Goal: Information Seeking & Learning: Learn about a topic

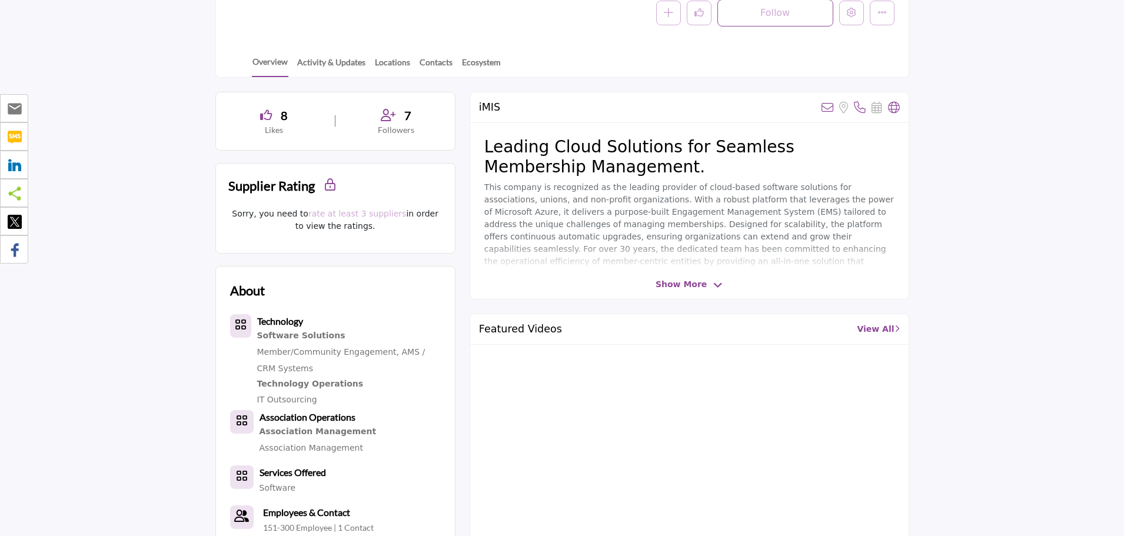
scroll to position [235, 0]
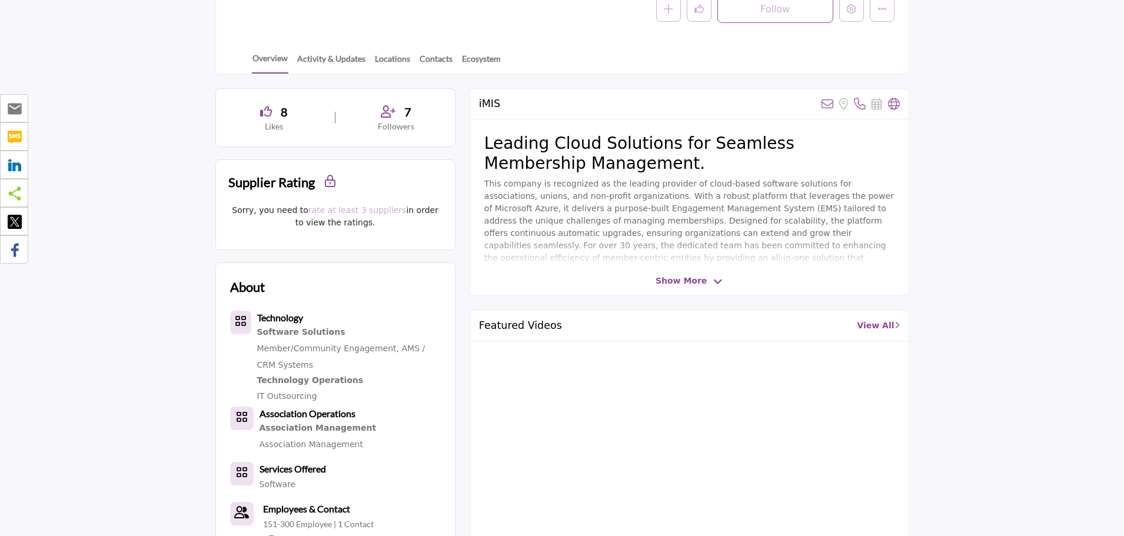
click at [693, 284] on span "Show More" at bounding box center [681, 281] width 51 height 12
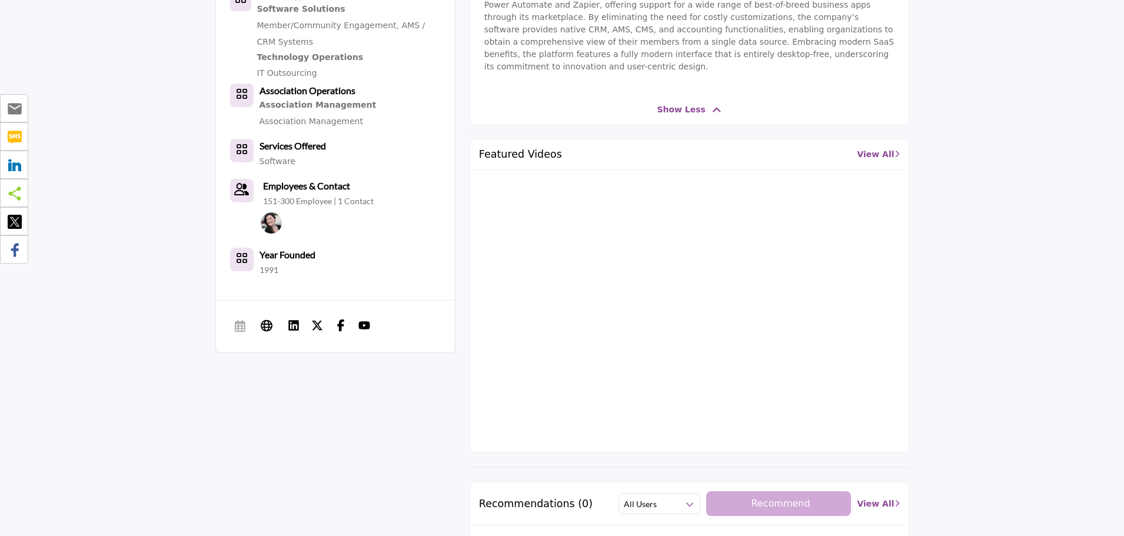
scroll to position [412, 0]
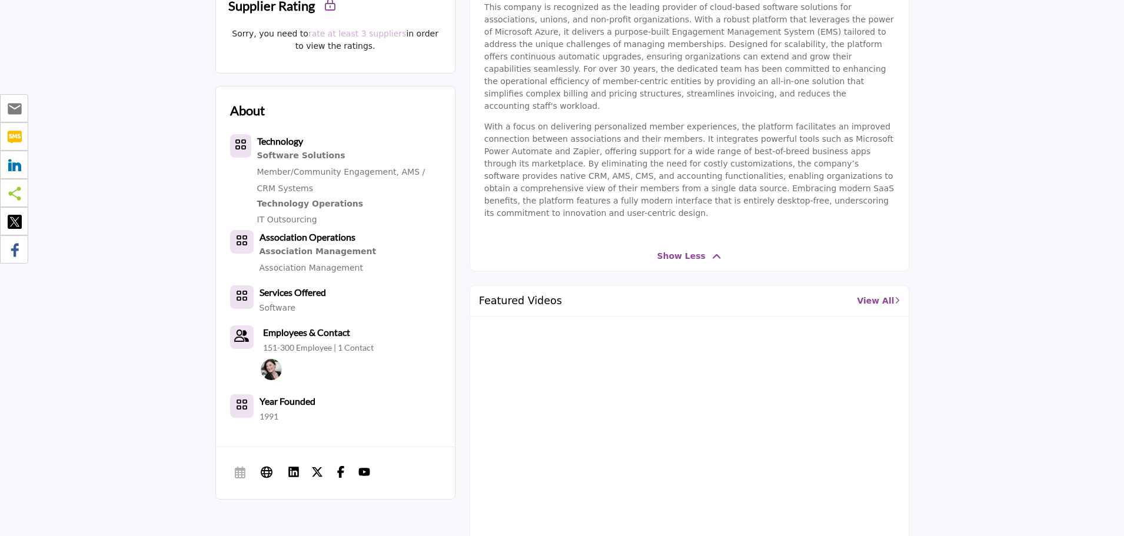
click at [882, 286] on div "Featured Videos View All" at bounding box center [689, 301] width 439 height 31
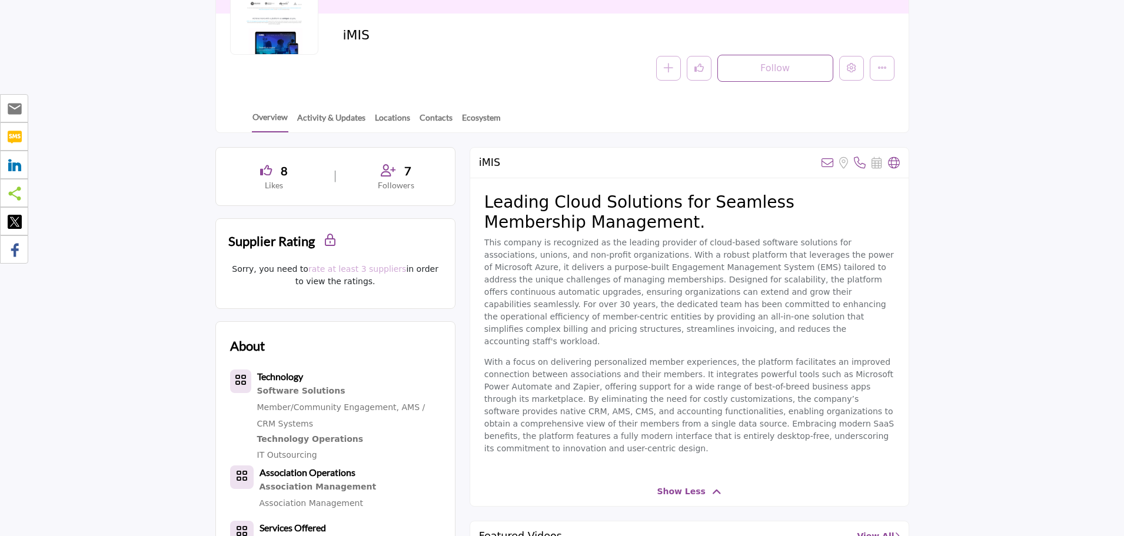
scroll to position [0, 0]
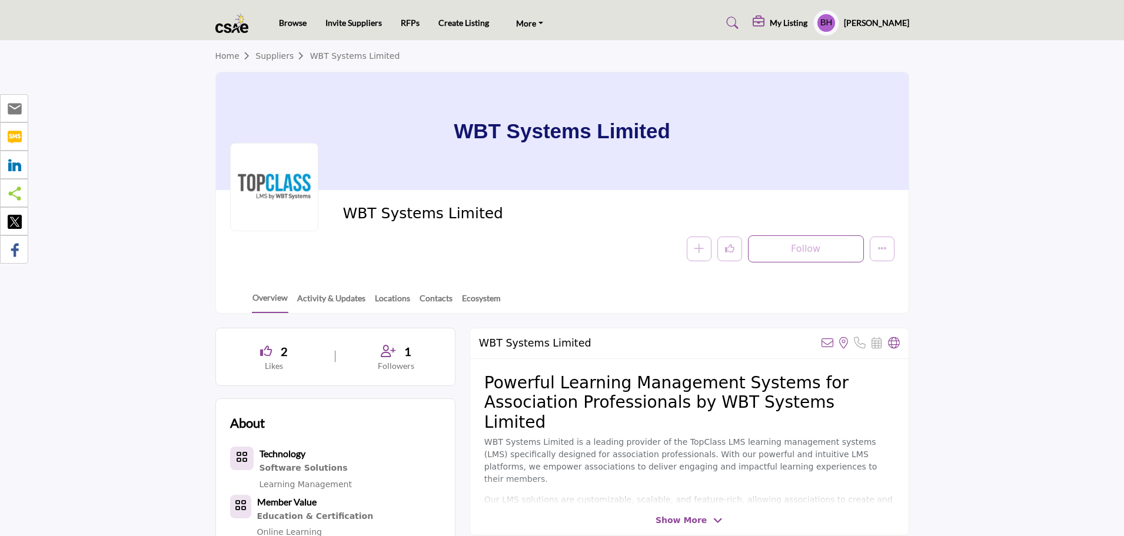
drag, startPoint x: 521, startPoint y: 208, endPoint x: 337, endPoint y: 211, distance: 184.3
click at [337, 211] on div "WBT Systems Limited Follow Following Message Recommend Add to My Suppliers Clai…" at bounding box center [562, 233] width 665 height 58
click at [499, 227] on div "WBT Systems Limited" at bounding box center [616, 216] width 546 height 25
click at [474, 212] on span "WBT Systems Limited" at bounding box center [475, 213] width 265 height 19
drag, startPoint x: 346, startPoint y: 217, endPoint x: 549, endPoint y: 218, distance: 202.5
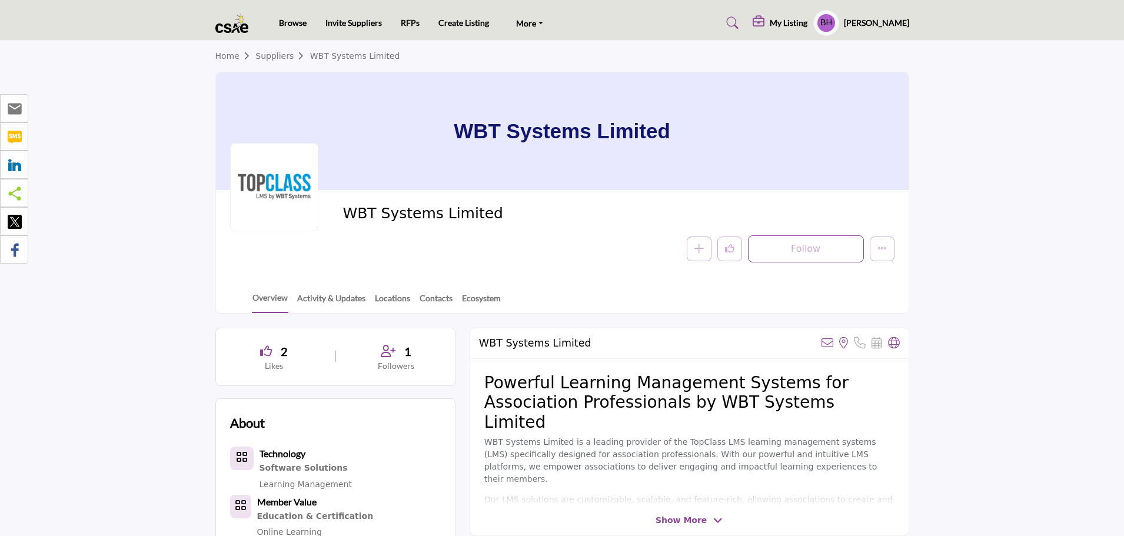
click at [549, 218] on span "WBT Systems Limited" at bounding box center [475, 213] width 265 height 19
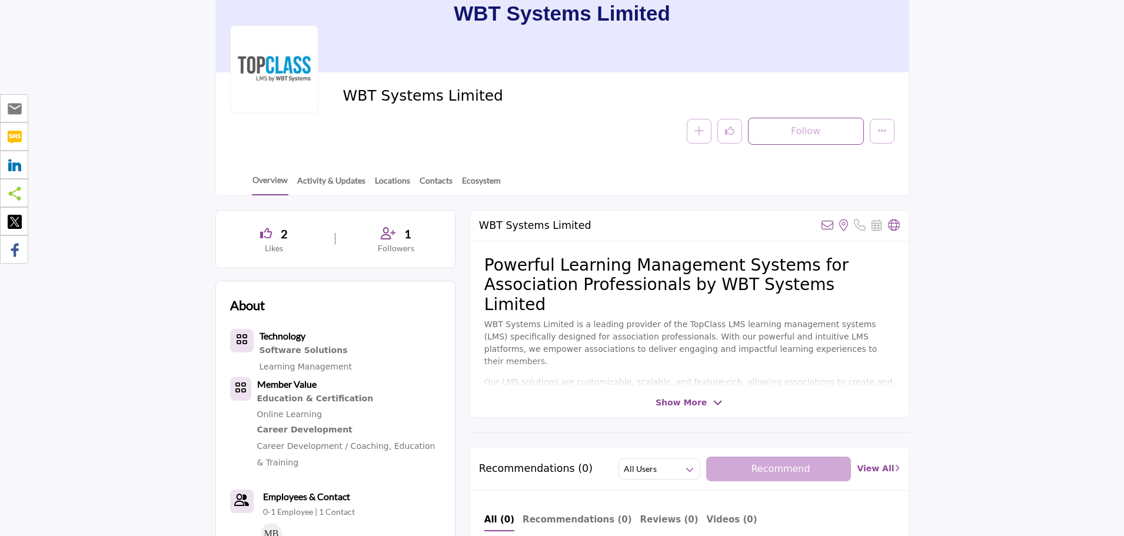
scroll to position [353, 0]
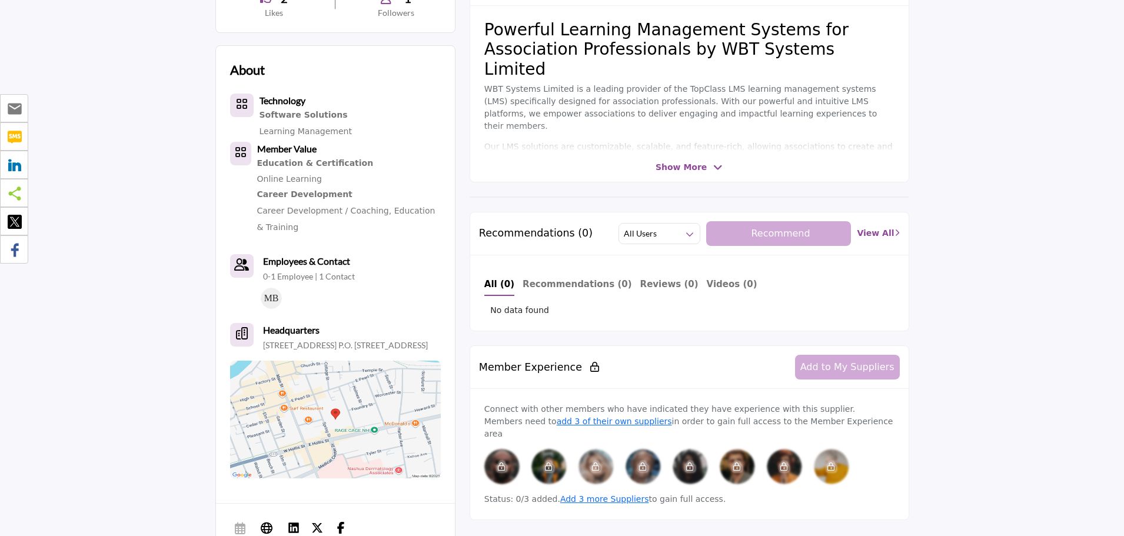
click at [722, 171] on div "Show More" at bounding box center [689, 167] width 439 height 12
click at [705, 163] on span "Show More" at bounding box center [689, 167] width 67 height 12
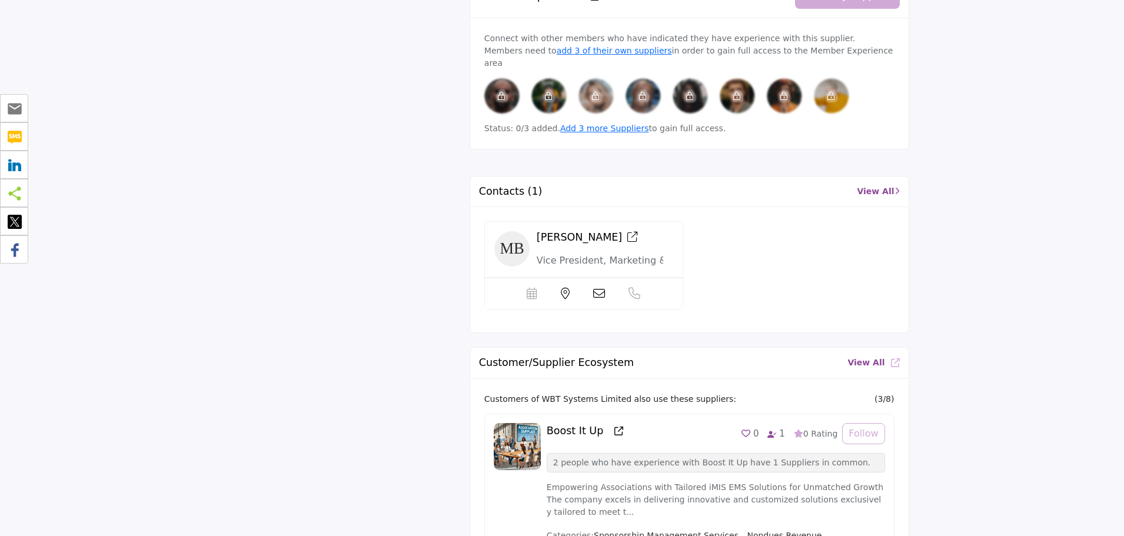
scroll to position [1354, 0]
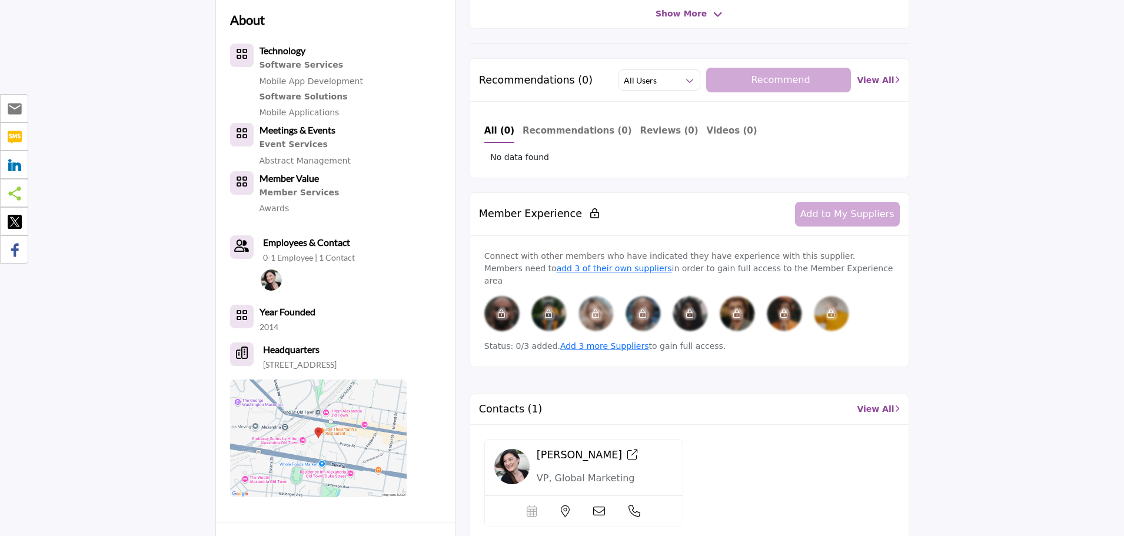
scroll to position [294, 0]
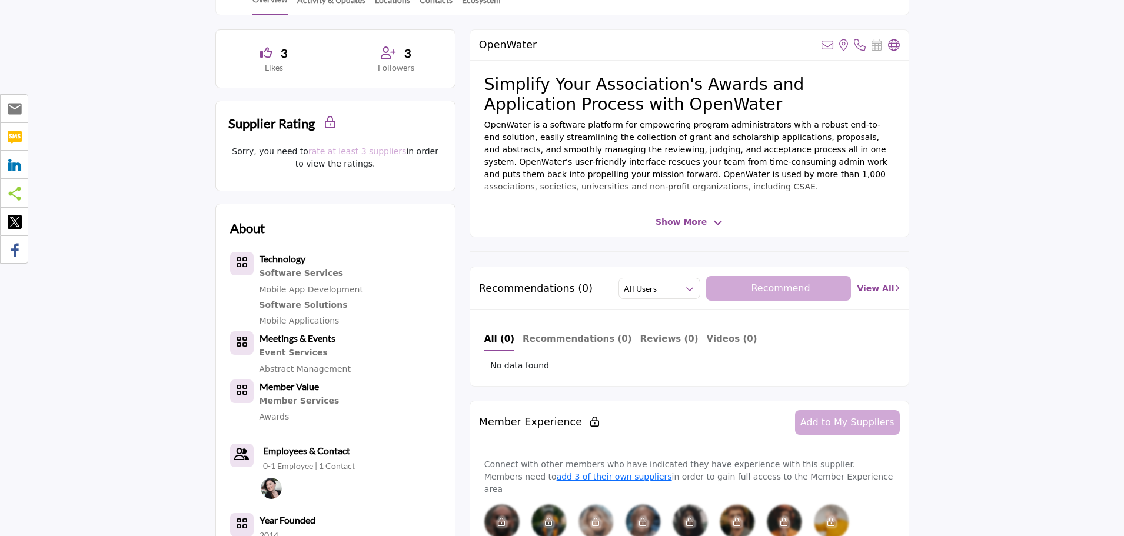
click at [688, 224] on span "Show More" at bounding box center [681, 222] width 51 height 12
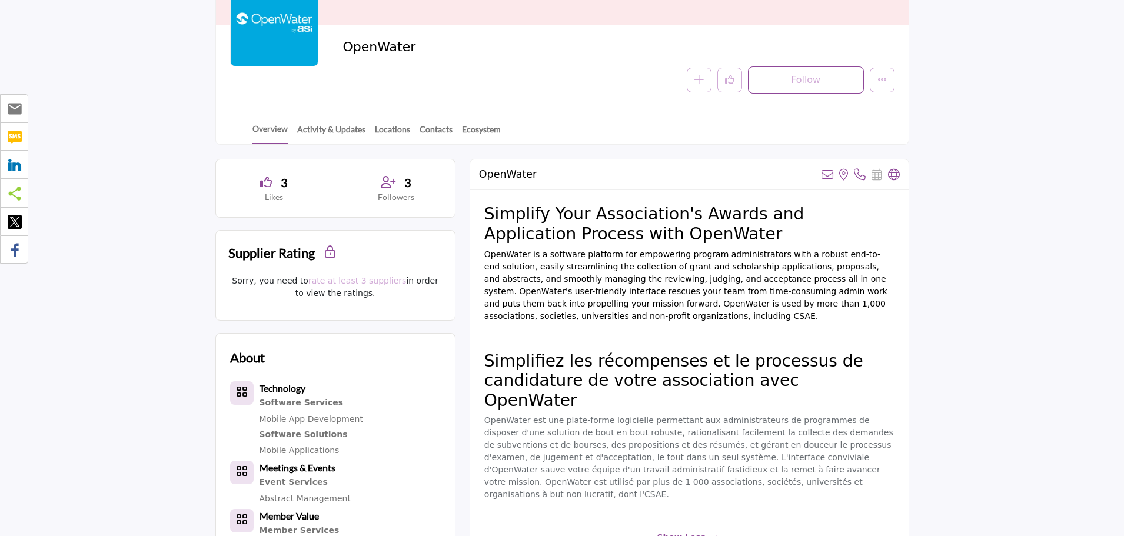
scroll to position [0, 0]
